Goal: Task Accomplishment & Management: Manage account settings

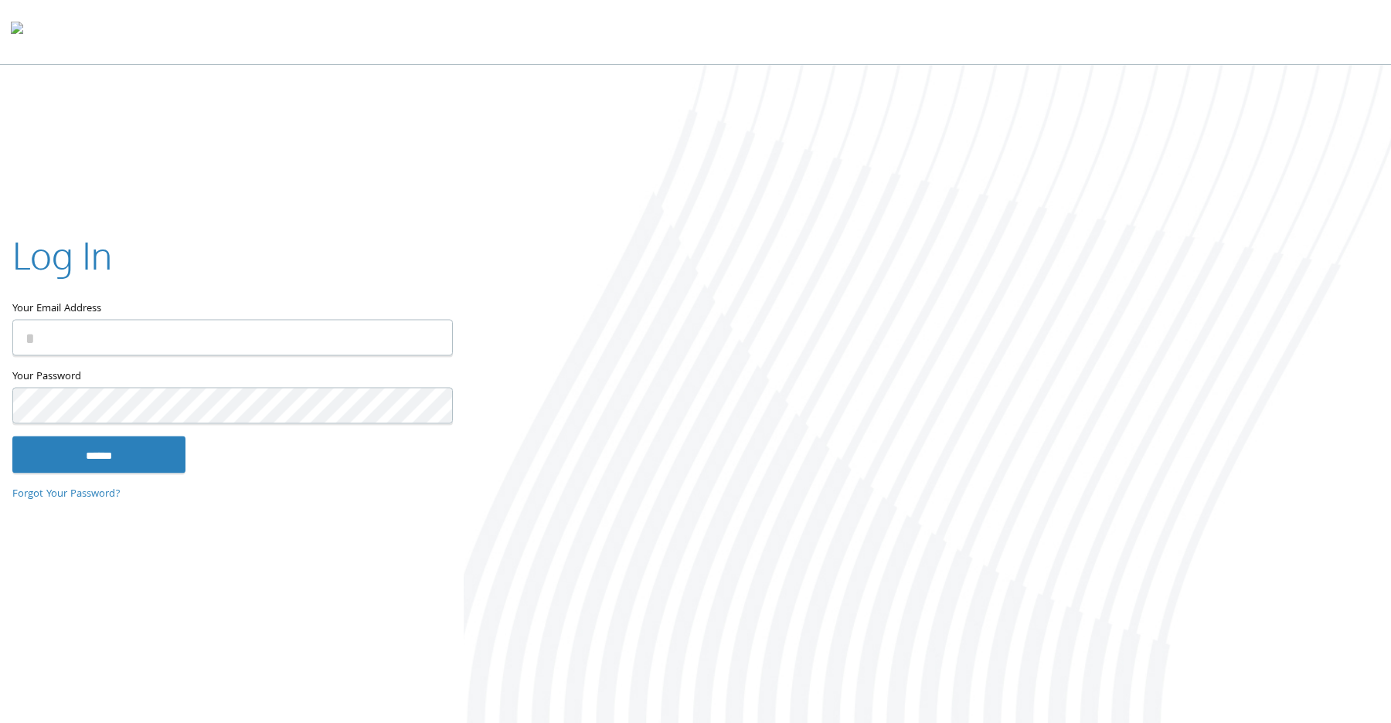
click at [384, 342] on input "Your Email Address" at bounding box center [232, 338] width 441 height 36
type input "**********"
click at [12, 437] on input "******" at bounding box center [98, 455] width 173 height 37
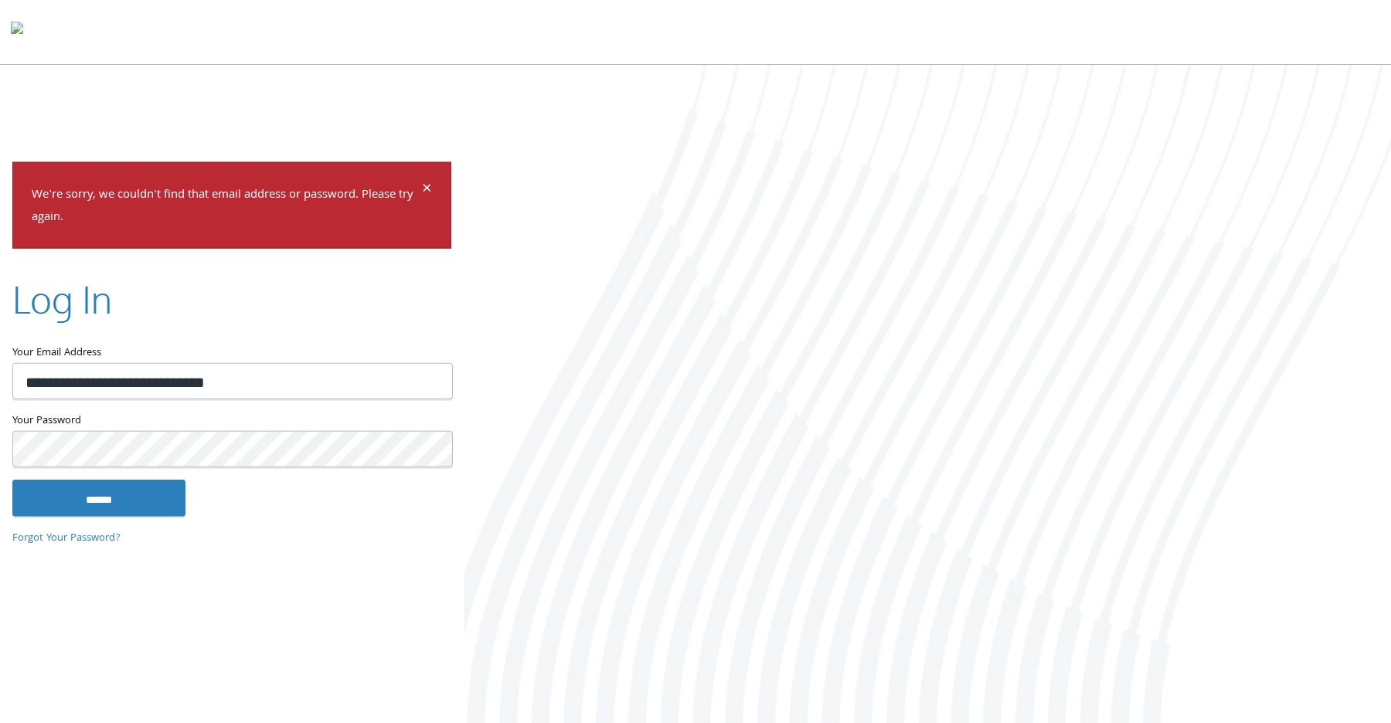
click at [12, 479] on input "******" at bounding box center [98, 497] width 173 height 37
